Goal: Transaction & Acquisition: Book appointment/travel/reservation

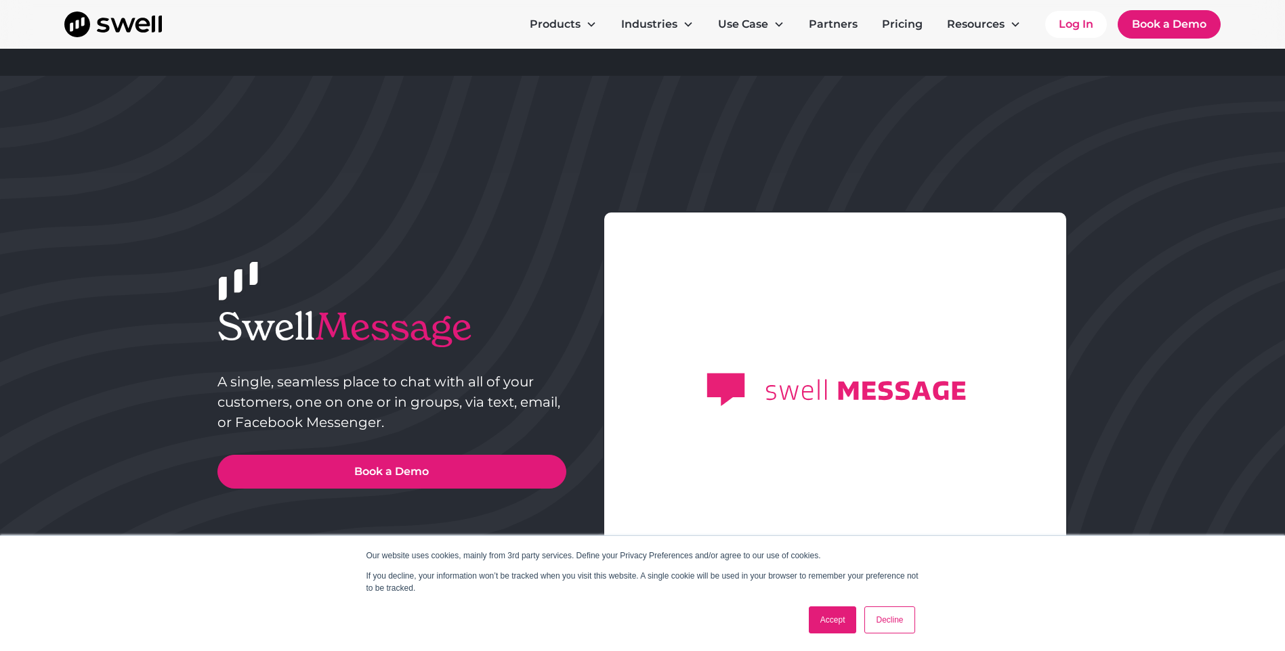
click at [882, 620] on link "Decline" at bounding box center [889, 620] width 50 height 27
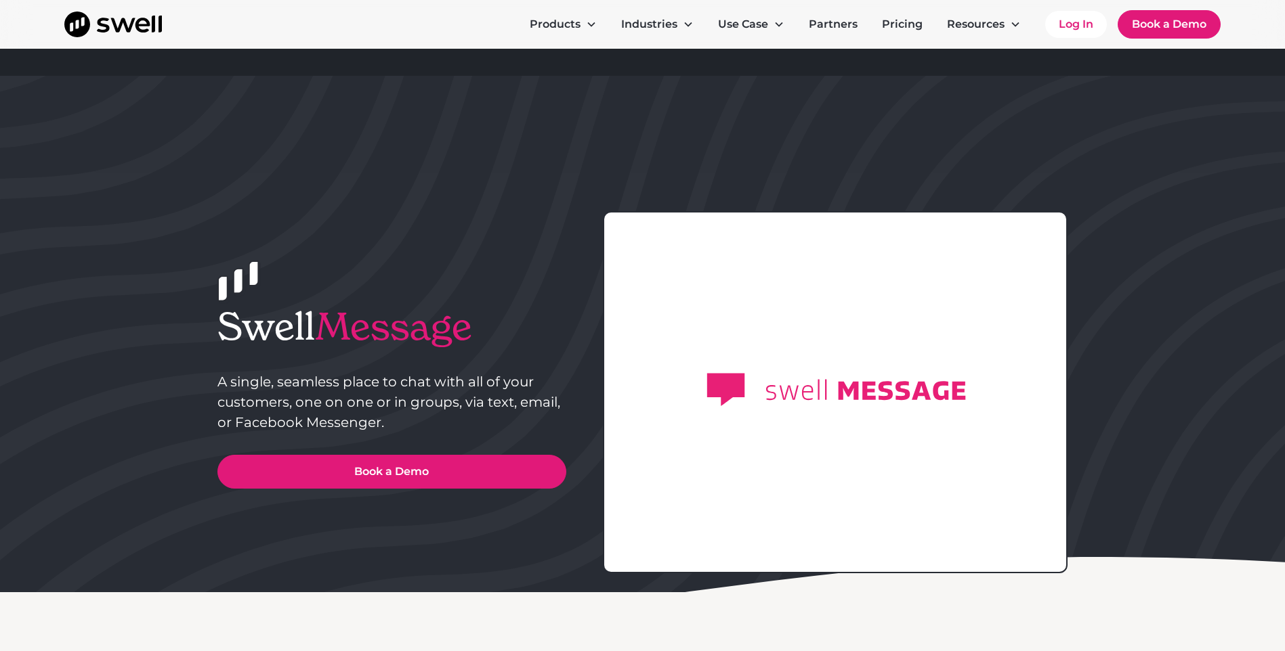
click at [901, 442] on rect at bounding box center [725, 390] width 2072 height 1554
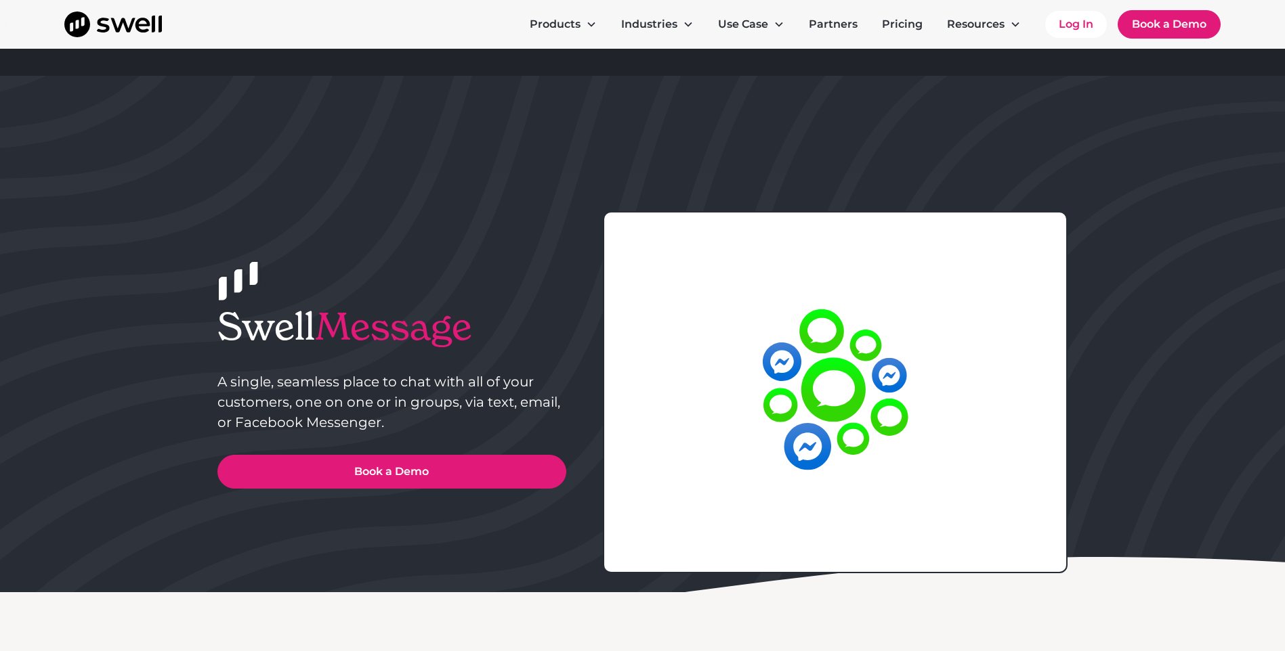
drag, startPoint x: 840, startPoint y: 413, endPoint x: 794, endPoint y: 395, distance: 48.7
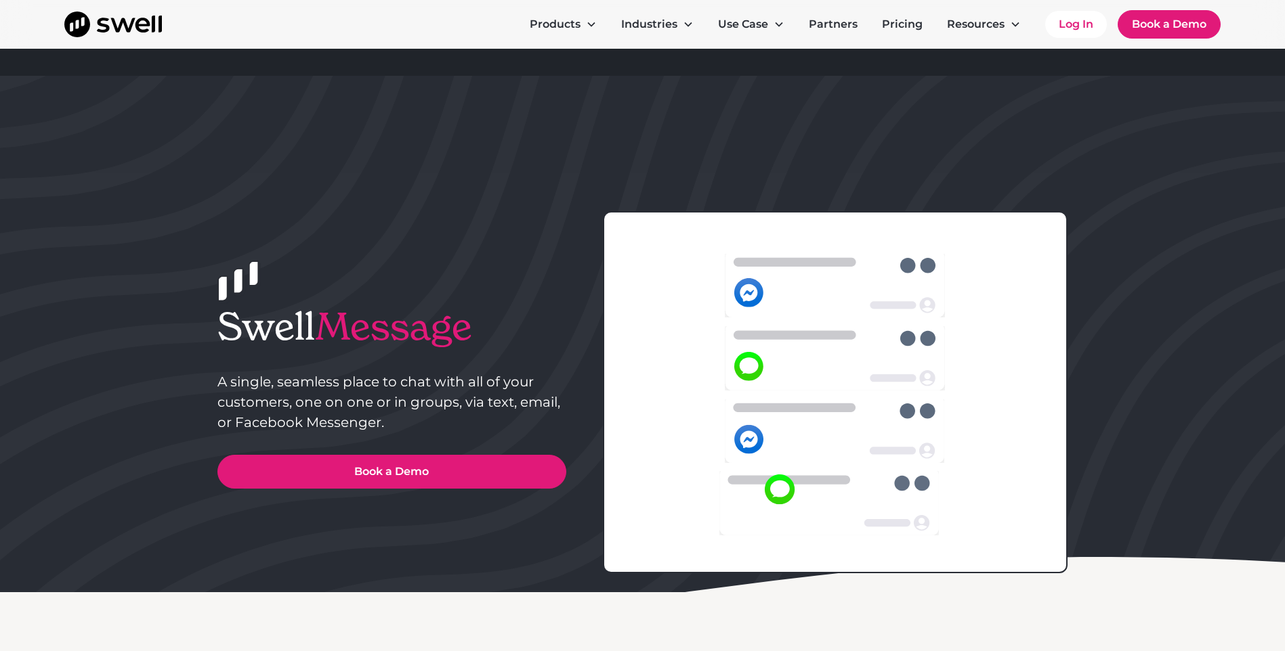
drag, startPoint x: 794, startPoint y: 395, endPoint x: 981, endPoint y: 434, distance: 190.2
click at [981, 434] on icon at bounding box center [835, 390] width 430 height 322
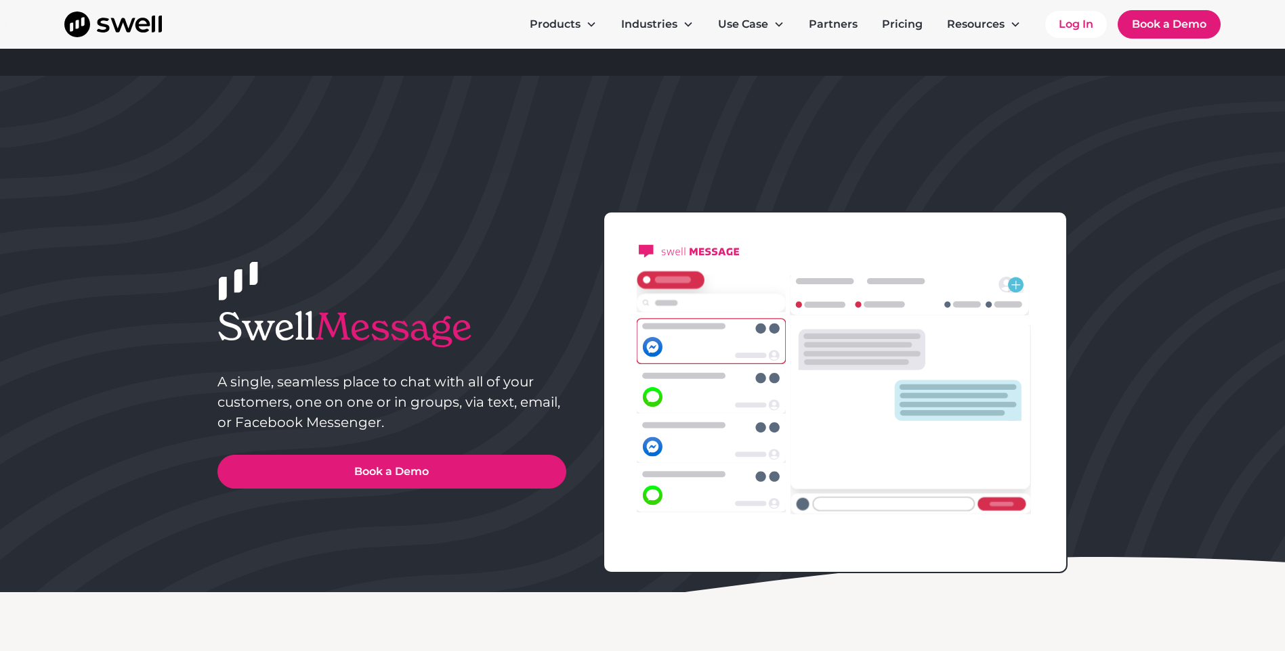
click at [651, 326] on icon at bounding box center [683, 327] width 83 height 6
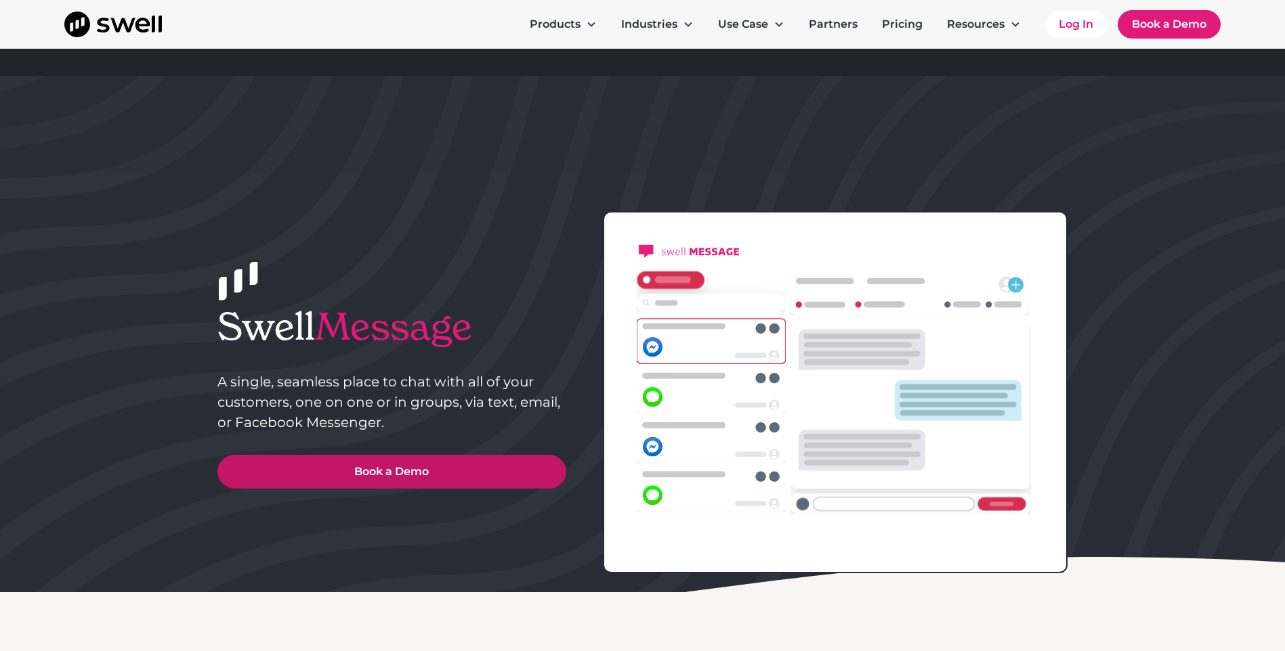
click at [400, 477] on link "Book a Demo" at bounding box center [391, 472] width 349 height 34
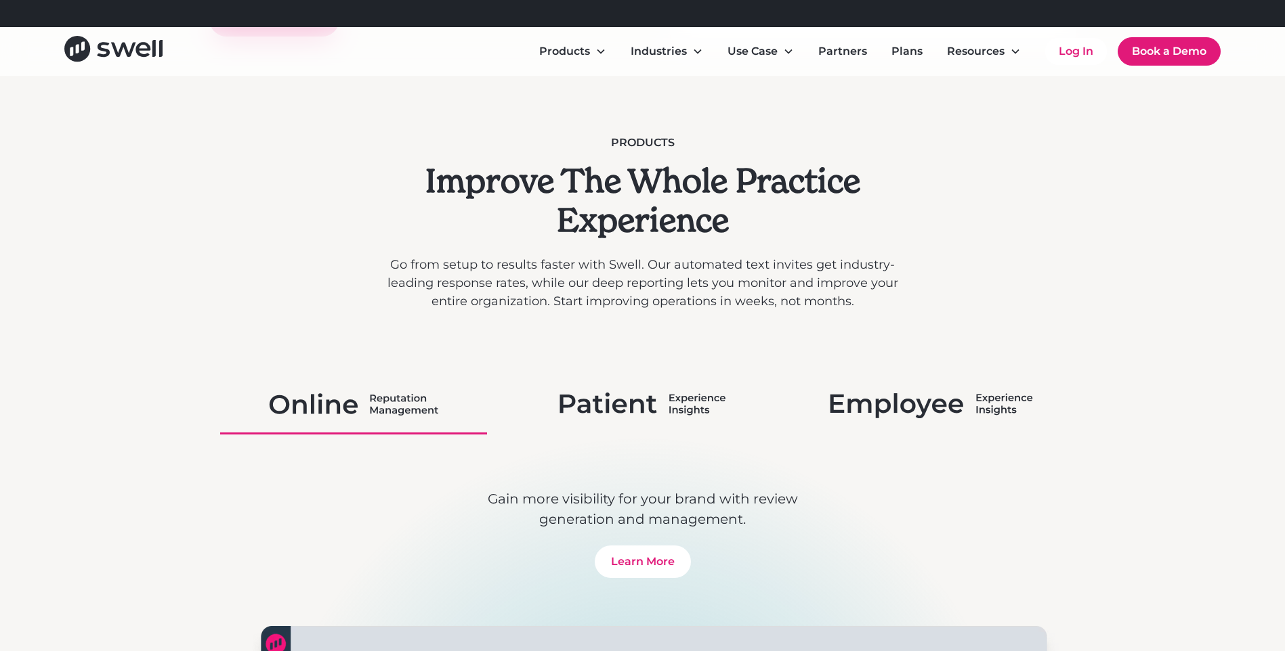
scroll to position [904, 0]
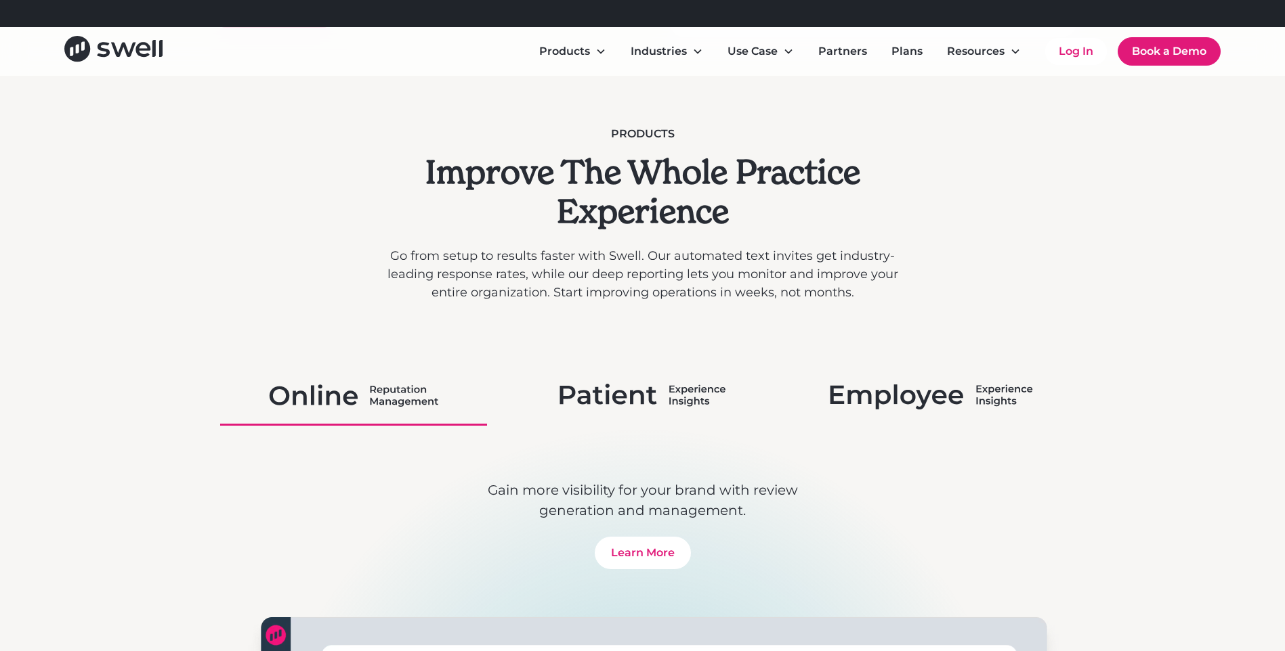
click at [701, 395] on img at bounding box center [642, 395] width 166 height 35
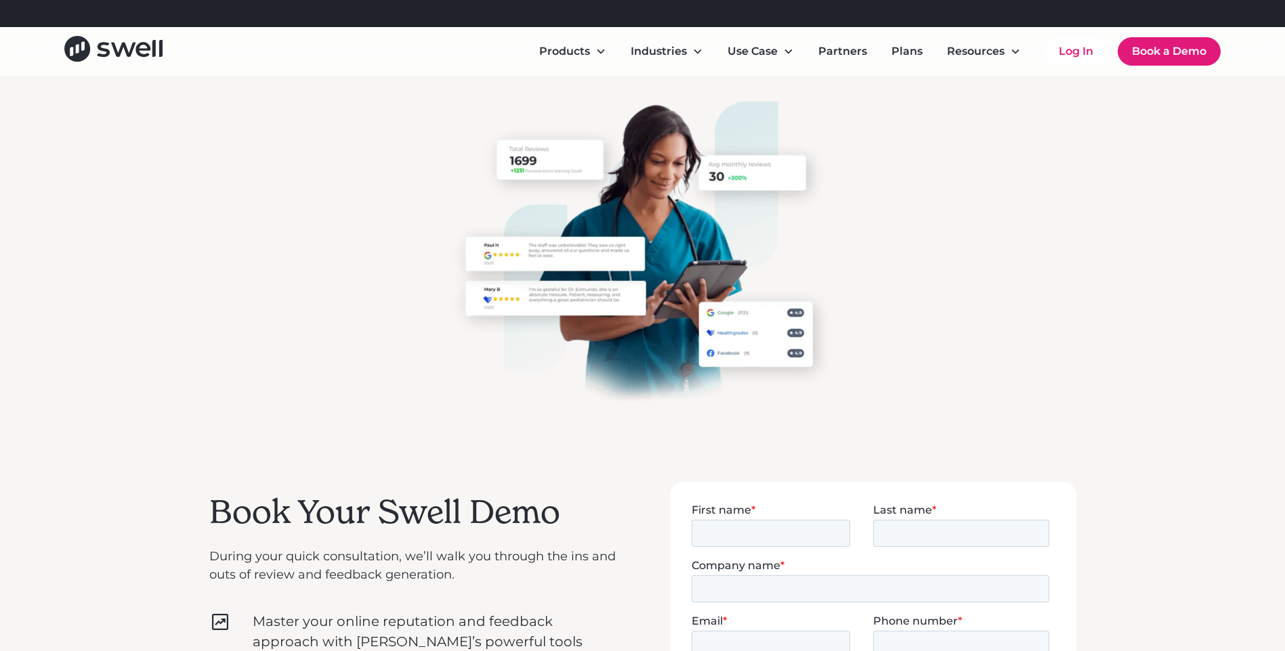
scroll to position [0, 0]
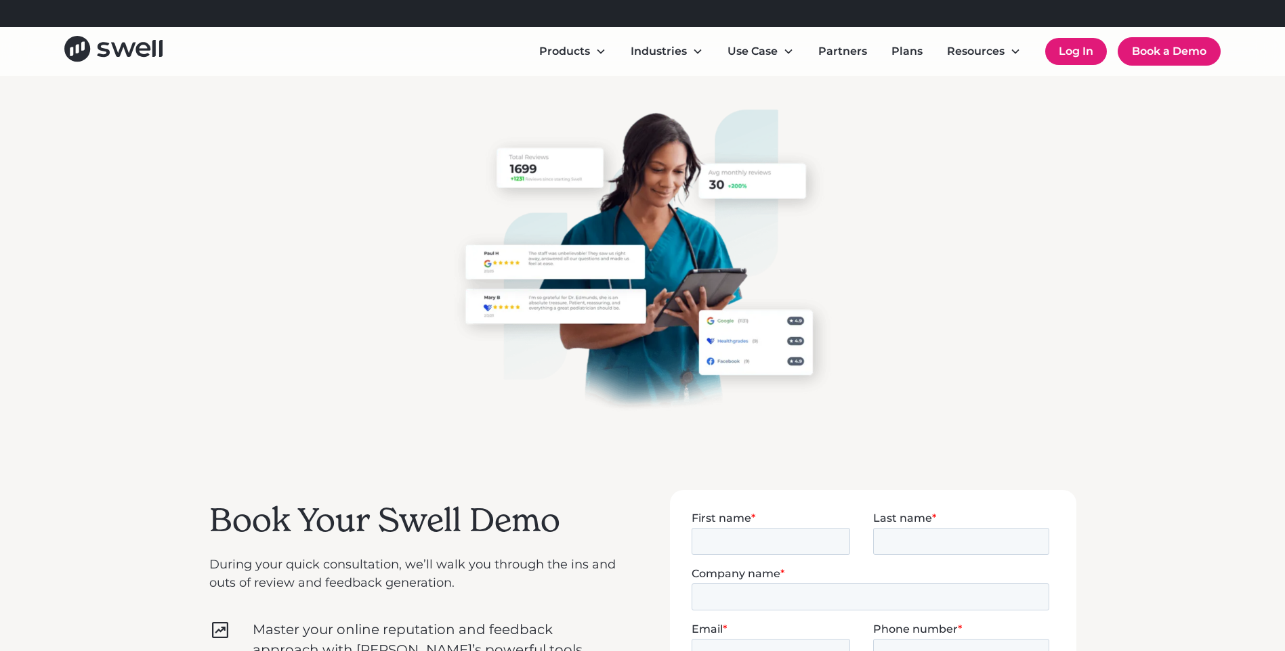
click at [1069, 58] on link "Log In" at bounding box center [1076, 51] width 62 height 27
